Goal: Entertainment & Leisure: Consume media (video, audio)

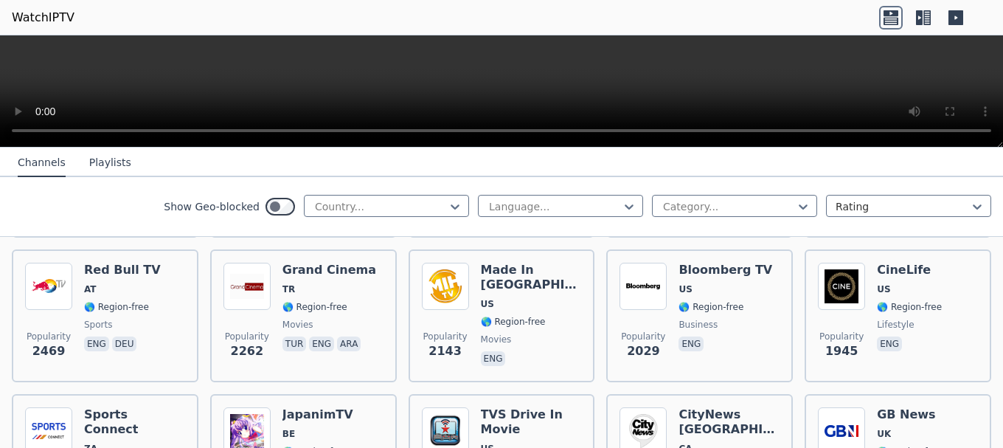
scroll to position [590, 0]
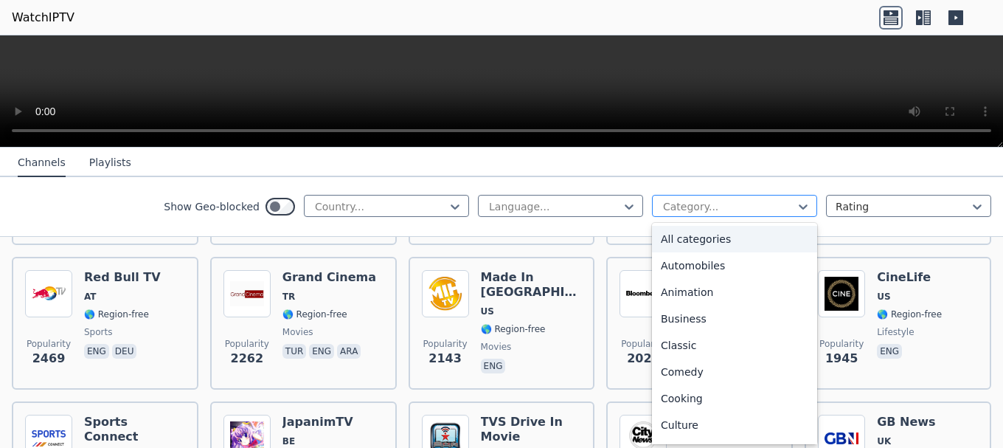
click at [781, 213] on div at bounding box center [728, 206] width 134 height 15
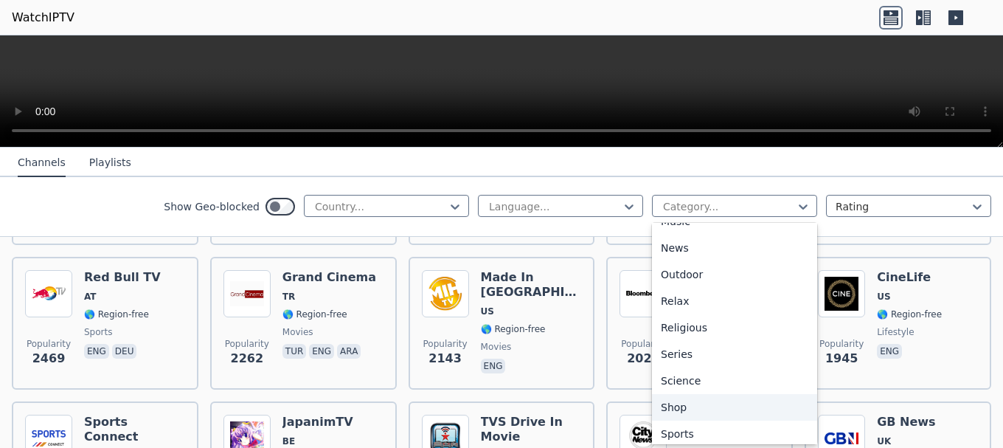
scroll to position [501, 0]
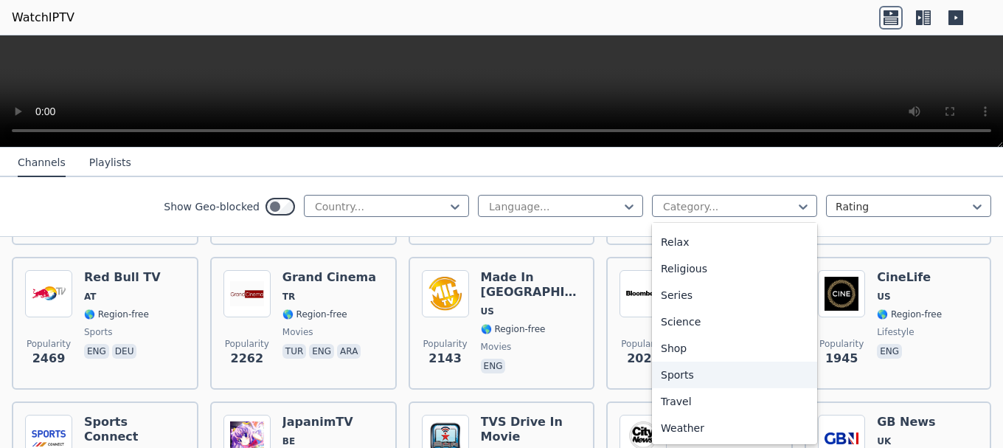
click at [712, 379] on div "Sports" at bounding box center [734, 374] width 165 height 27
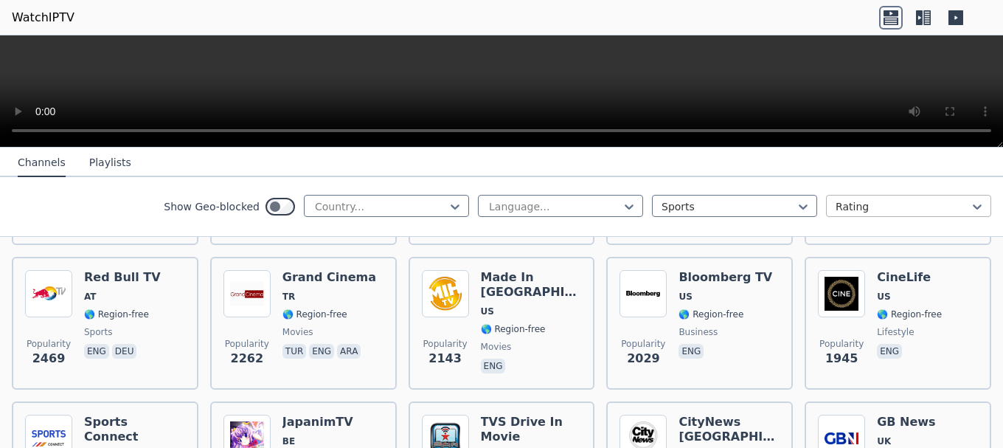
click at [934, 203] on div at bounding box center [903, 206] width 134 height 15
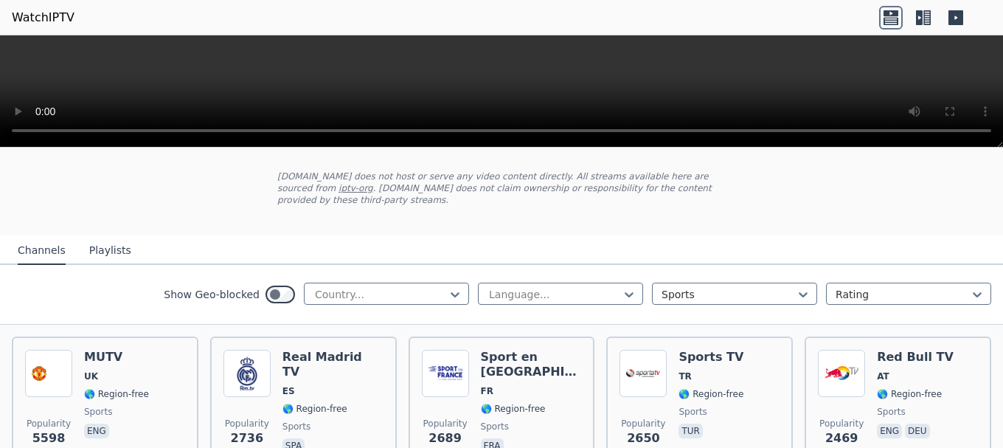
scroll to position [147, 0]
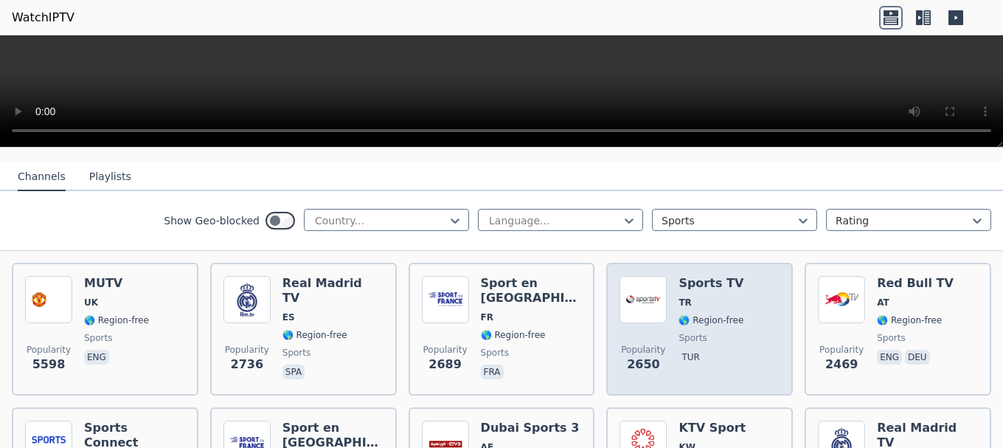
click at [641, 282] on img at bounding box center [642, 299] width 47 height 47
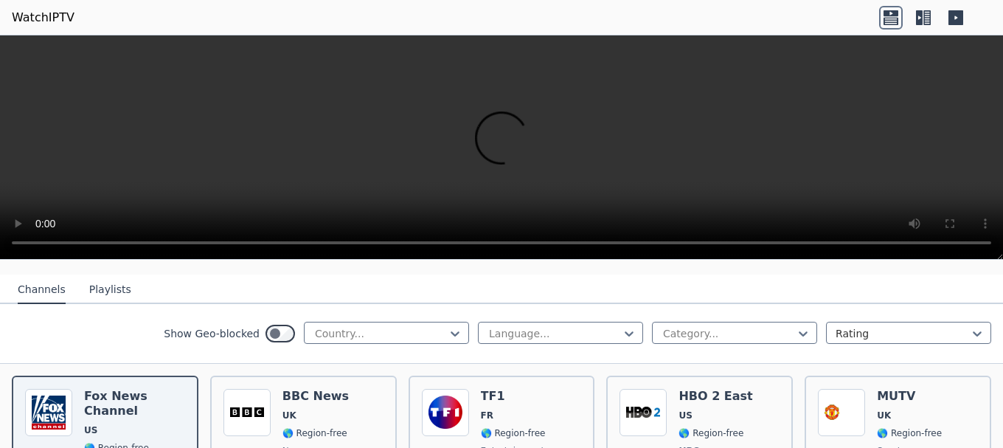
scroll to position [74, 0]
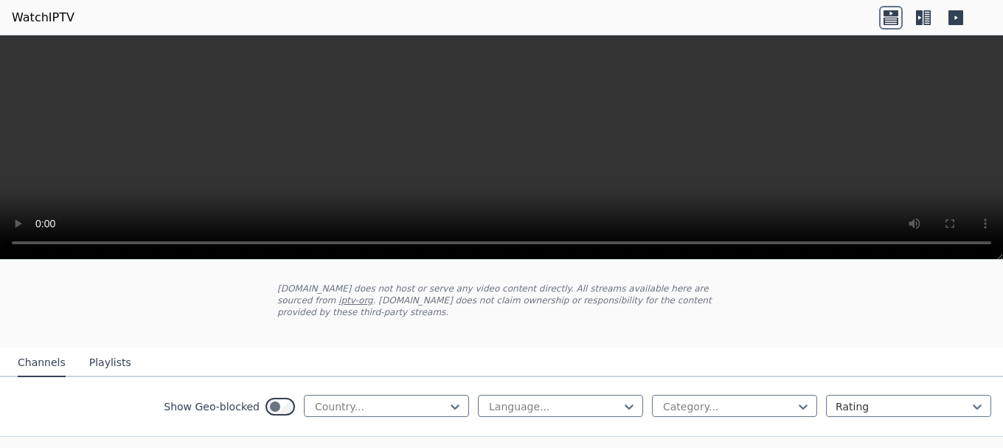
click at [941, 83] on video at bounding box center [501, 147] width 1003 height 224
click at [893, 12] on icon at bounding box center [890, 13] width 15 height 6
drag, startPoint x: 24, startPoint y: 1, endPoint x: 121, endPoint y: 88, distance: 130.5
click at [121, 86] on video at bounding box center [501, 147] width 1003 height 224
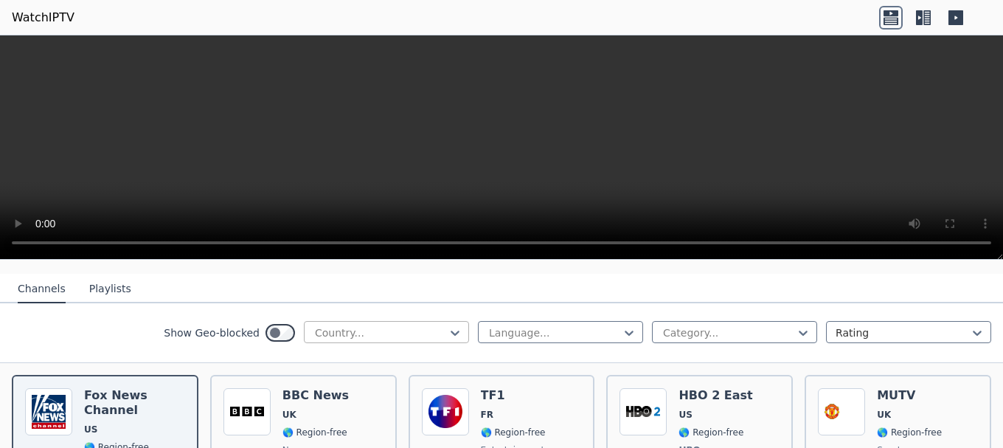
click at [431, 321] on div "Country..." at bounding box center [386, 332] width 165 height 22
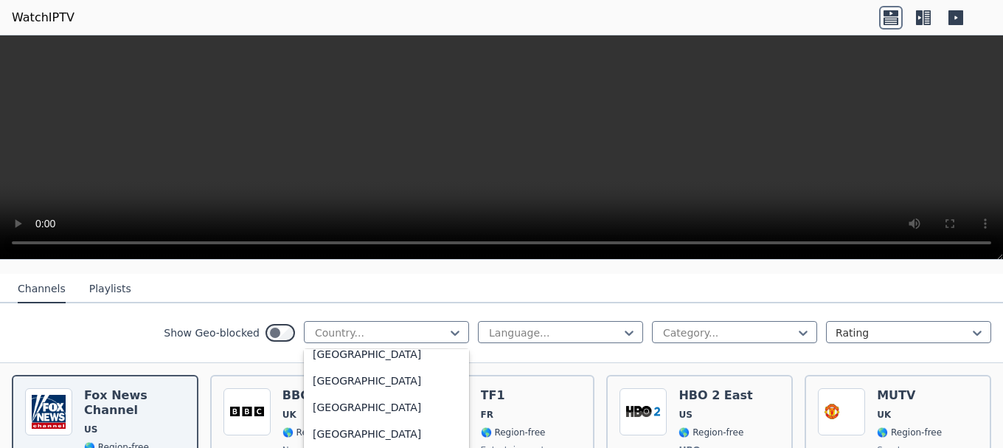
scroll to position [3836, 0]
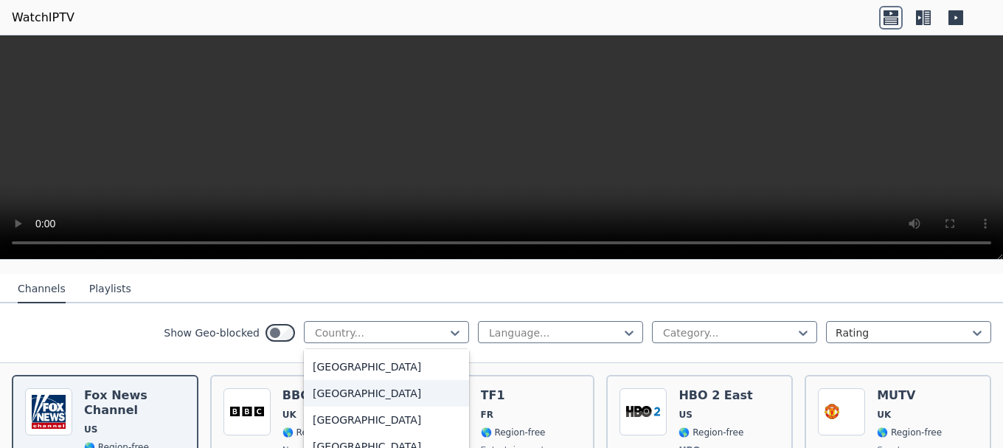
click at [431, 287] on nav "Channels Playlists" at bounding box center [501, 288] width 1003 height 29
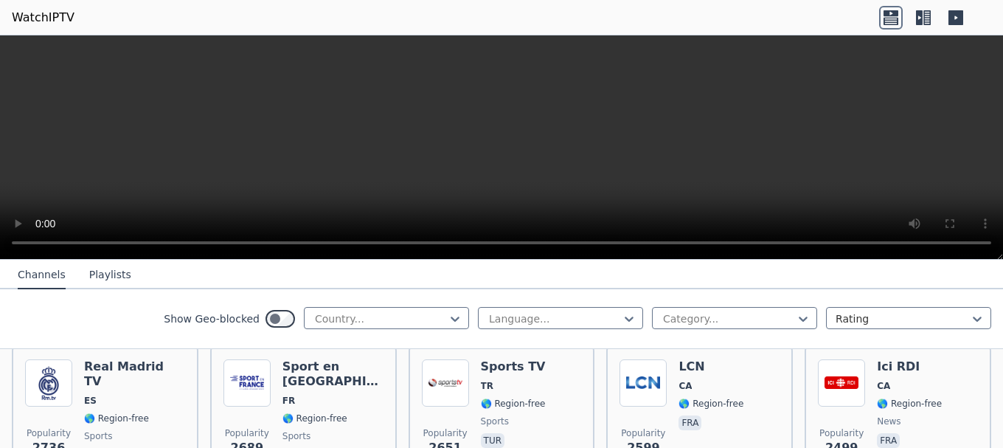
scroll to position [442, 0]
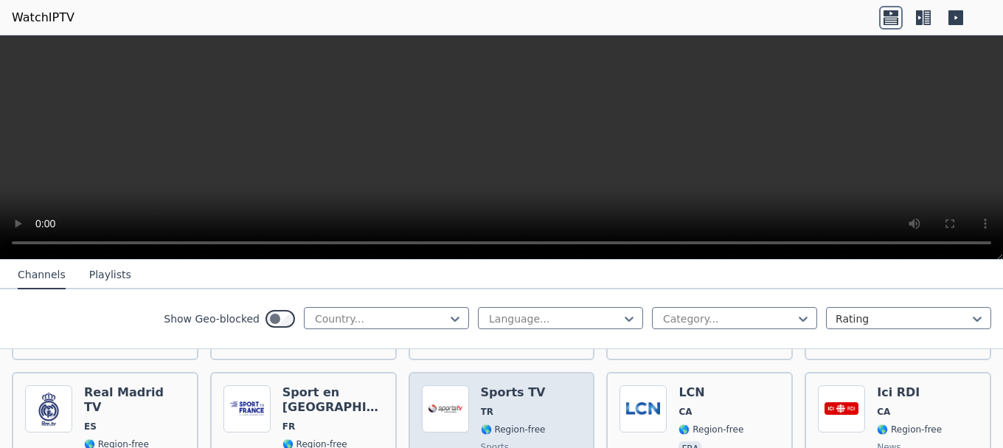
click at [438, 389] on img at bounding box center [445, 408] width 47 height 47
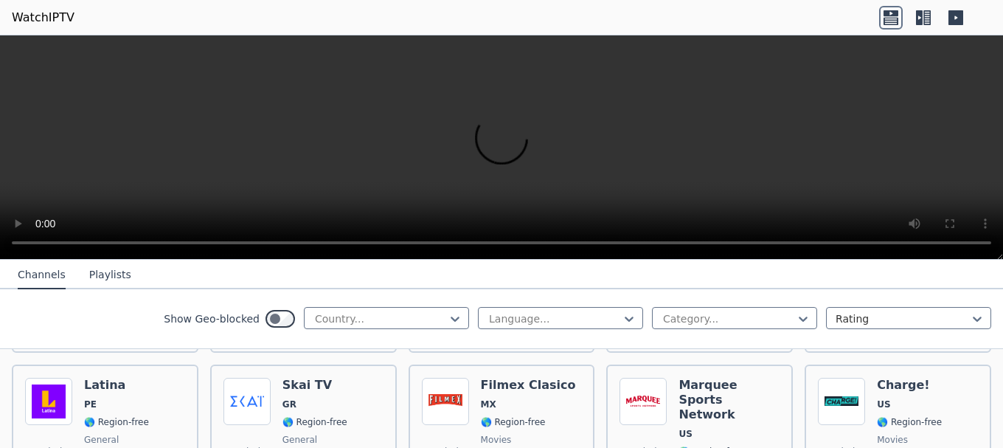
scroll to position [1549, 0]
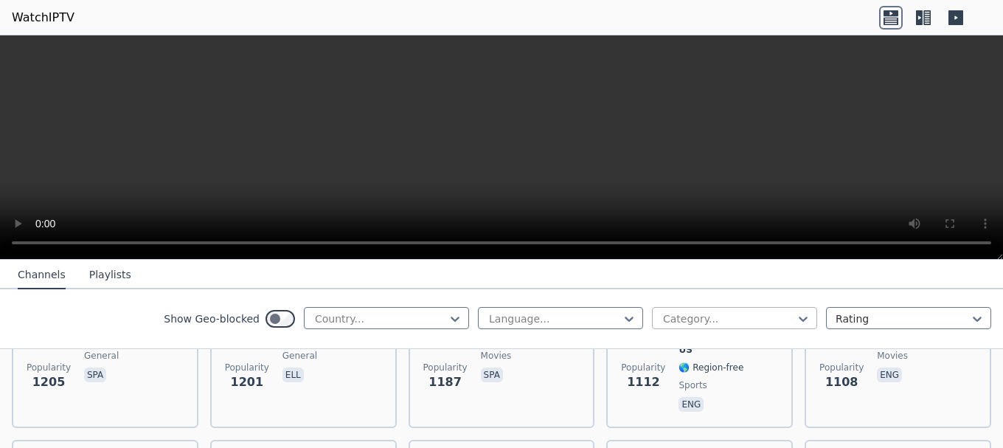
click at [775, 327] on div "Category..." at bounding box center [734, 318] width 165 height 22
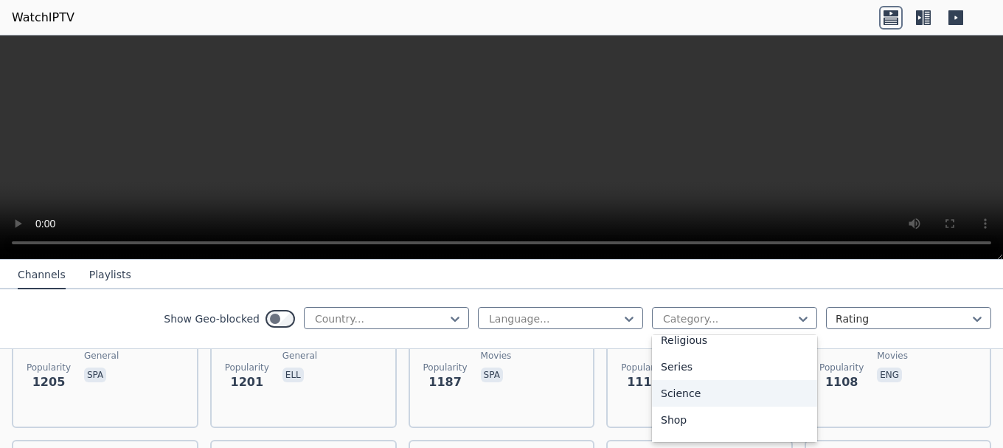
scroll to position [615, 0]
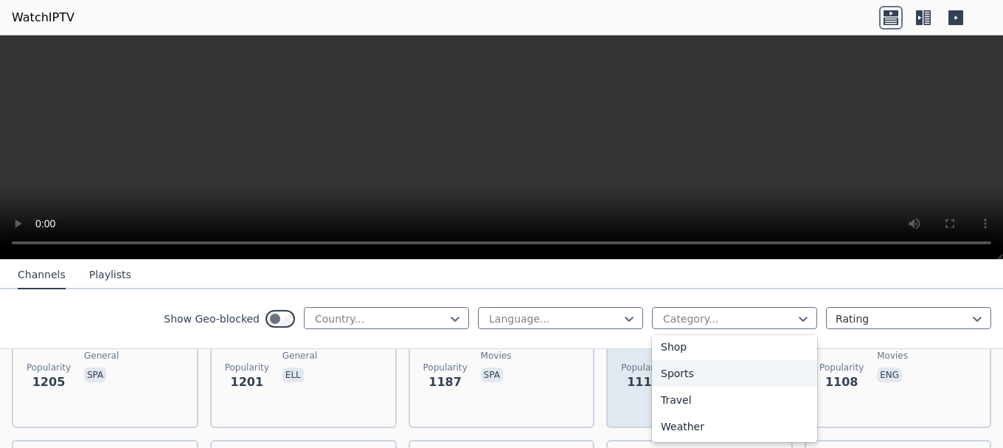
click at [683, 366] on div "Sports" at bounding box center [734, 373] width 165 height 27
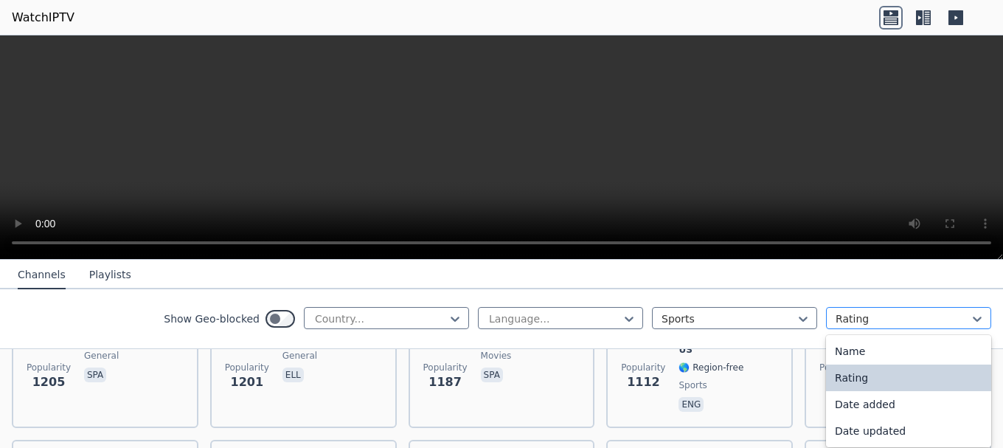
click at [948, 313] on div at bounding box center [903, 318] width 134 height 15
click at [869, 355] on div "Name" at bounding box center [908, 351] width 165 height 27
click at [850, 321] on div at bounding box center [903, 318] width 134 height 15
click at [856, 434] on div "Date updated" at bounding box center [908, 430] width 165 height 27
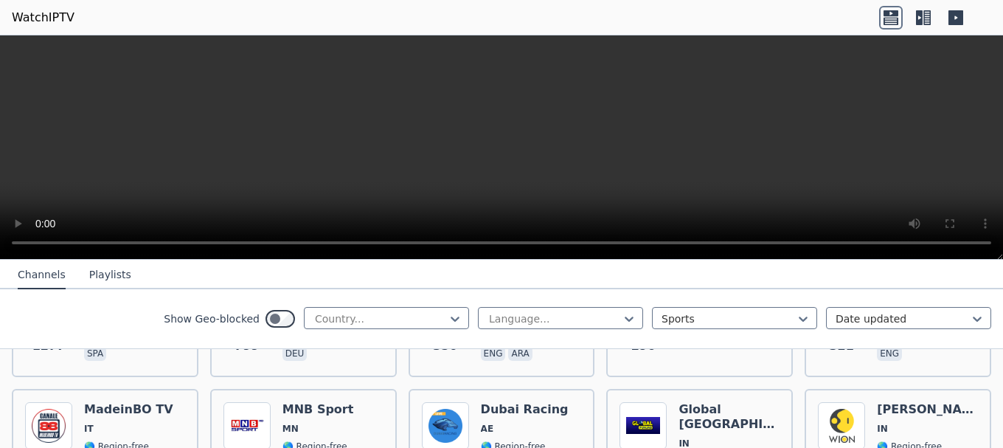
scroll to position [2655, 0]
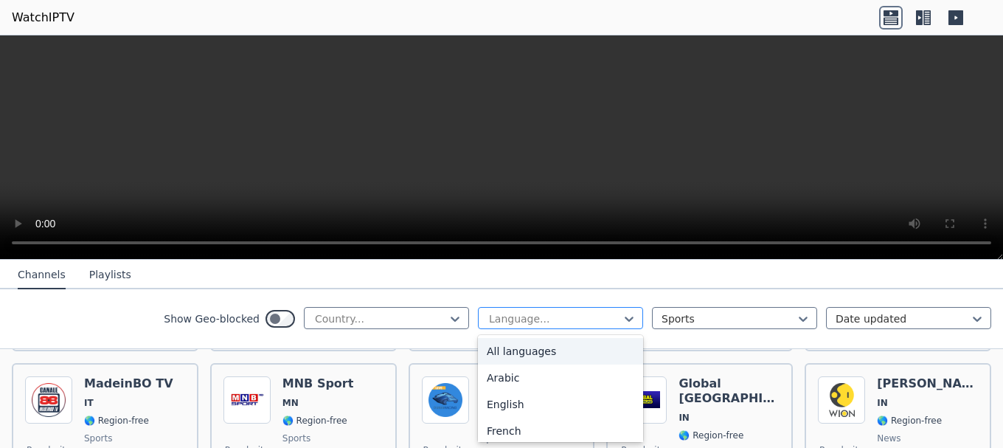
click at [496, 314] on div at bounding box center [554, 318] width 134 height 15
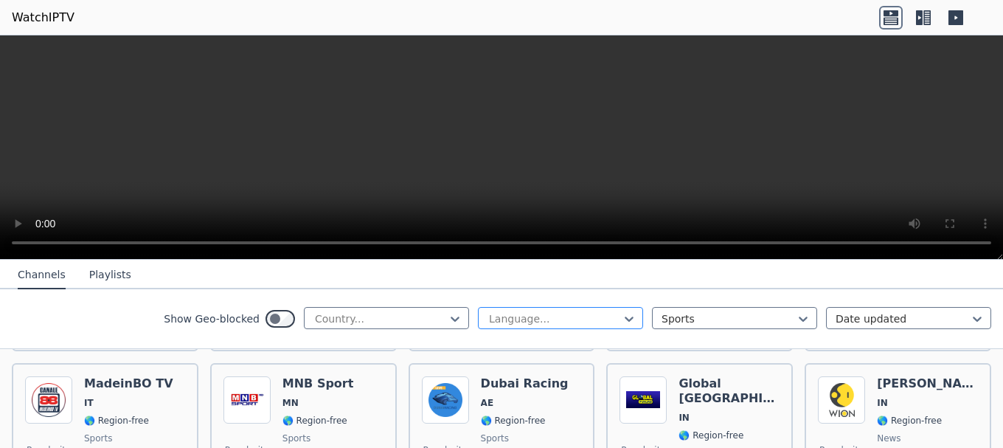
click at [496, 314] on div at bounding box center [554, 318] width 134 height 15
click at [448, 319] on icon at bounding box center [455, 318] width 15 height 15
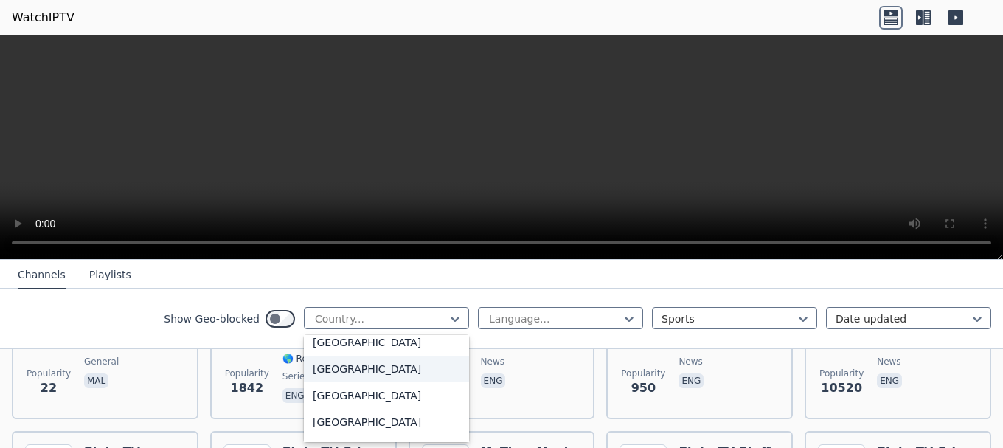
scroll to position [2286, 0]
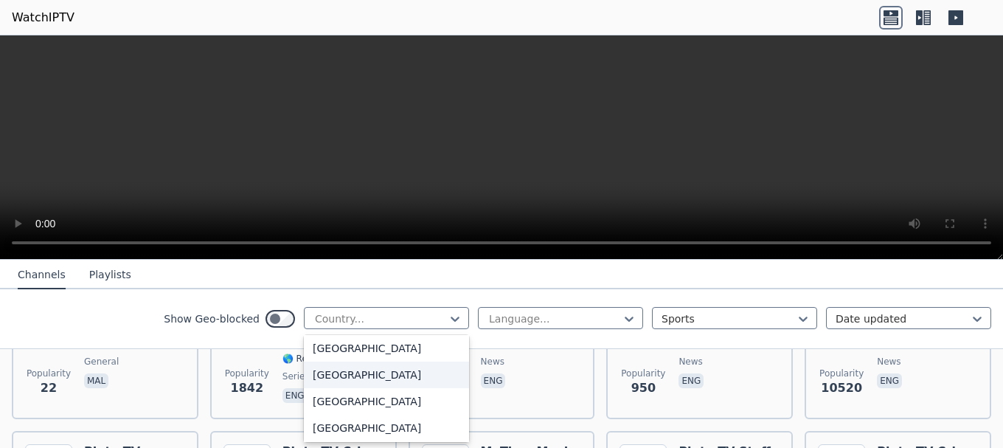
click at [391, 388] on div "[GEOGRAPHIC_DATA]" at bounding box center [386, 374] width 165 height 27
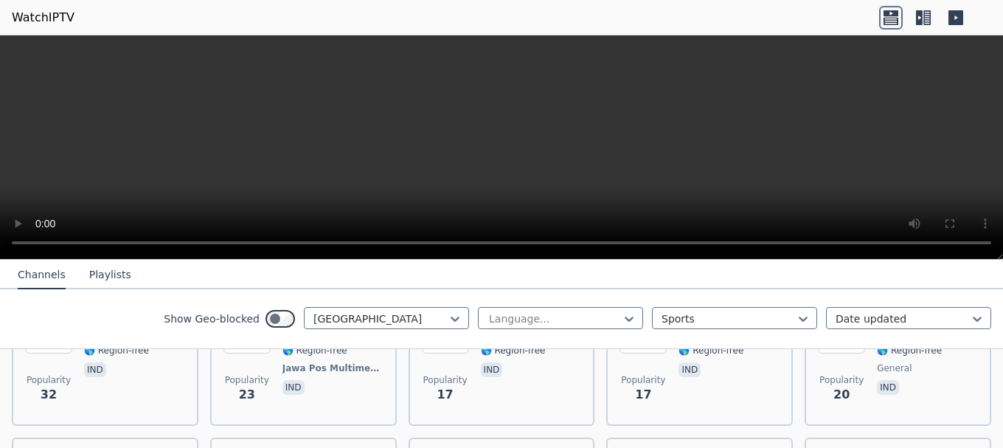
scroll to position [1032, 0]
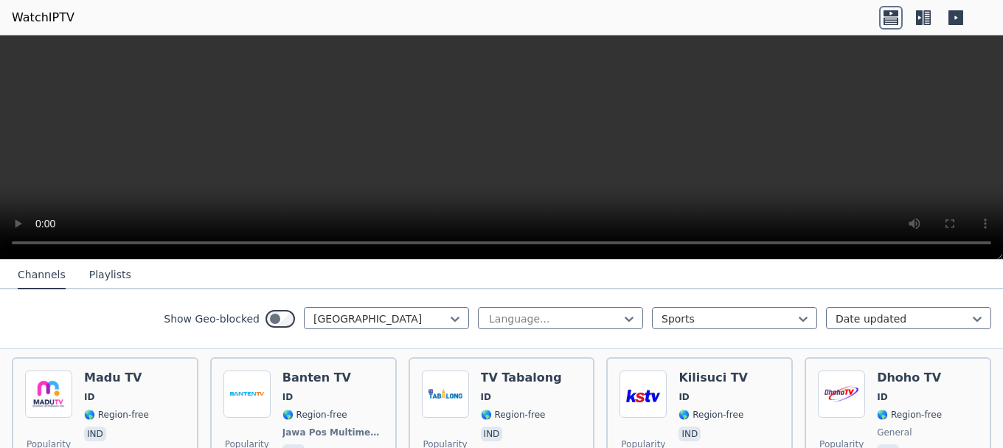
click at [111, 277] on button "Playlists" at bounding box center [110, 275] width 42 height 28
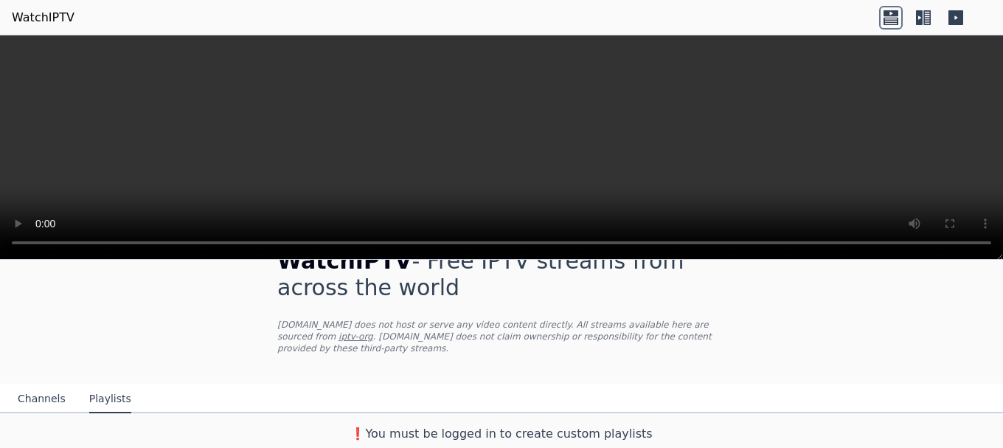
scroll to position [26, 0]
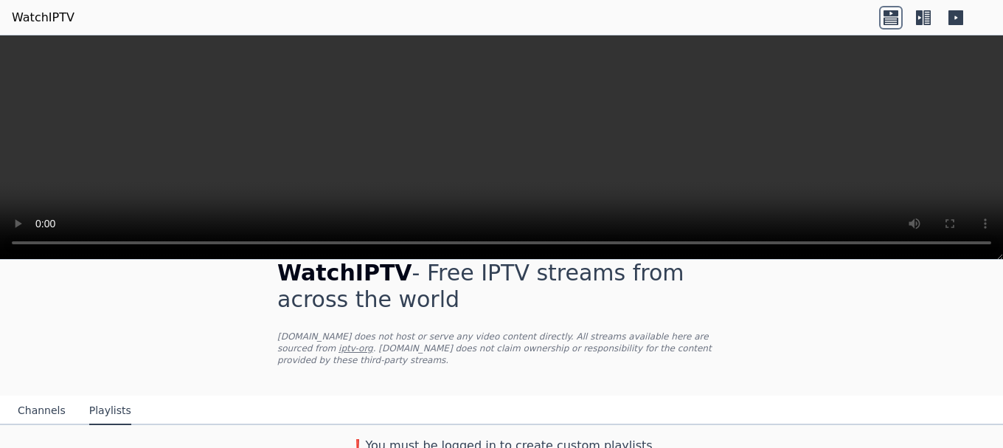
click at [411, 437] on h3 "❗️You must be logged in to create custom playlists" at bounding box center [502, 446] width 496 height 18
